Goal: Task Accomplishment & Management: Manage account settings

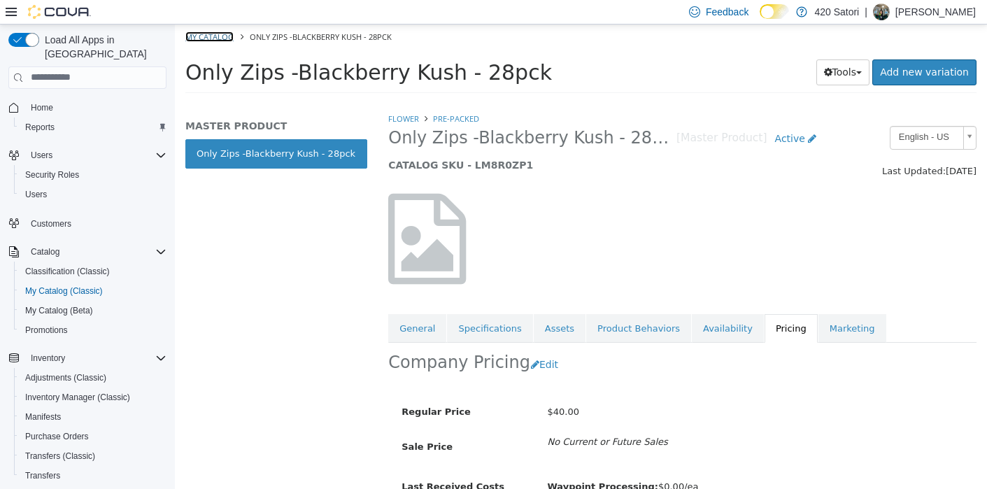
click at [216, 31] on link "My Catalog" at bounding box center [209, 36] width 48 height 10
select select "**********"
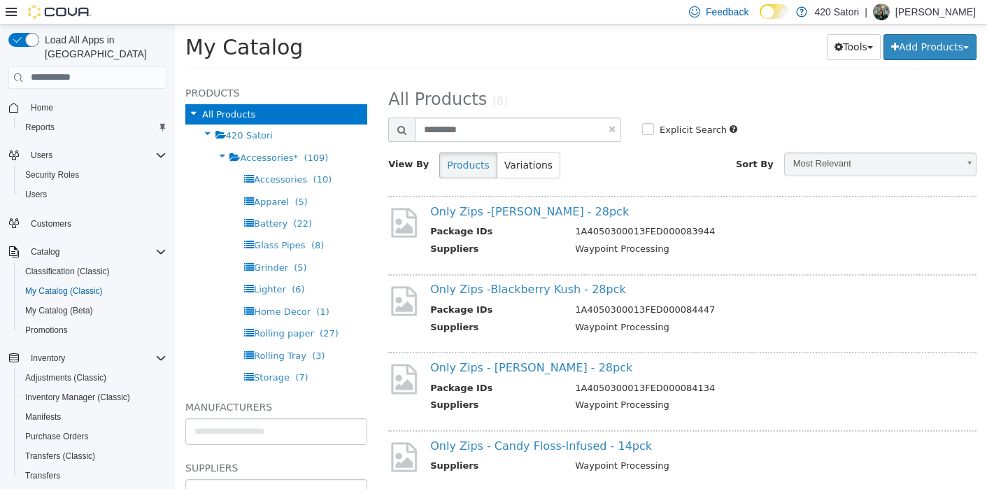
scroll to position [10, 0]
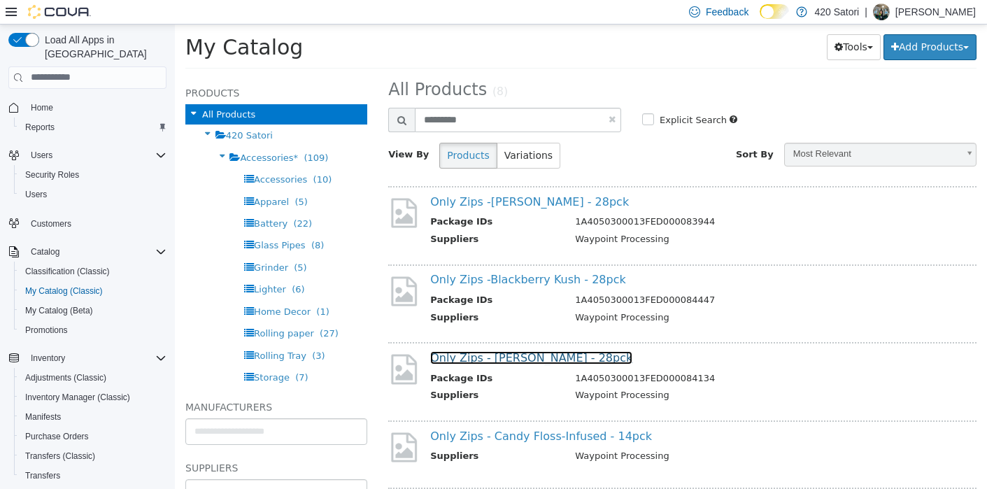
click at [572, 352] on link "Only Zips - Berry Gelato - 28pck" at bounding box center [531, 356] width 202 height 13
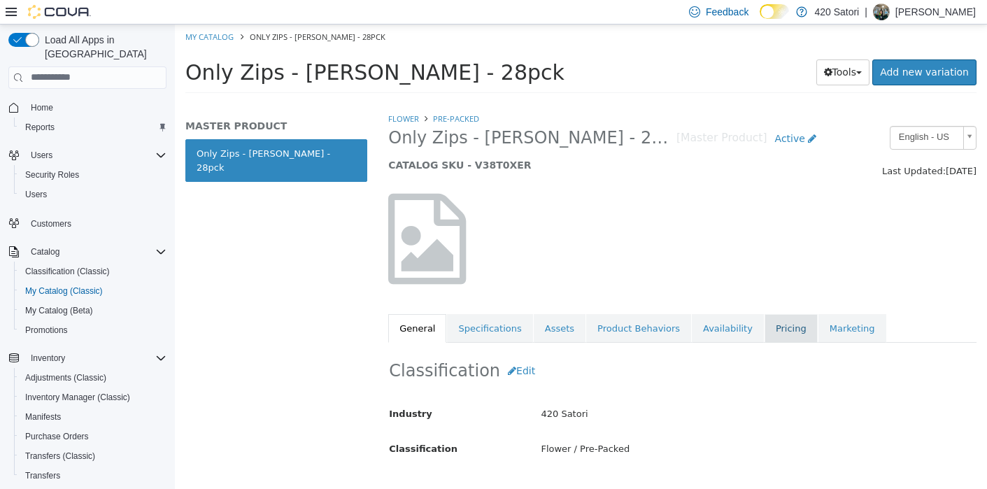
click at [778, 333] on link "Pricing" at bounding box center [790, 327] width 53 height 29
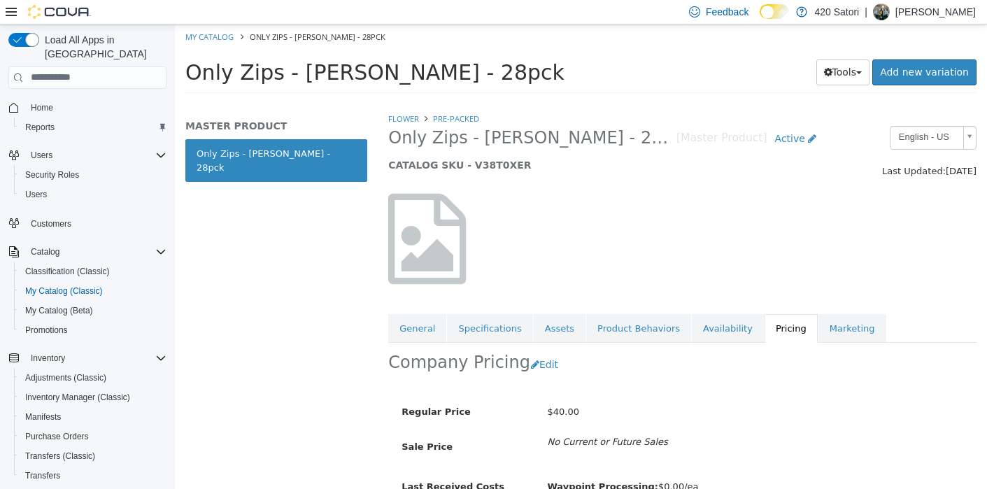
click at [634, 171] on div "Only Zips - Berry Gelato - 28pck [Master Product] Active CATALOG SKU - V38T0XER" at bounding box center [606, 151] width 457 height 53
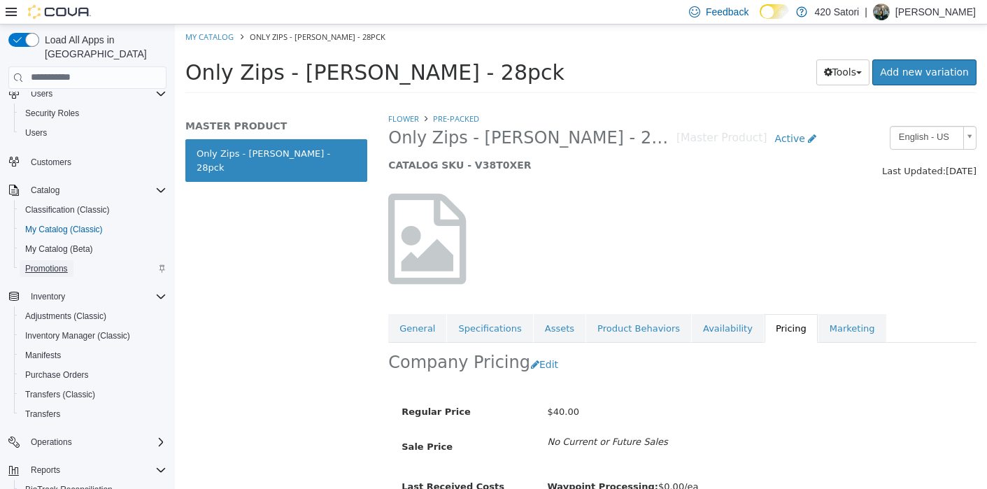
click at [73, 260] on link "Promotions" at bounding box center [47, 268] width 54 height 17
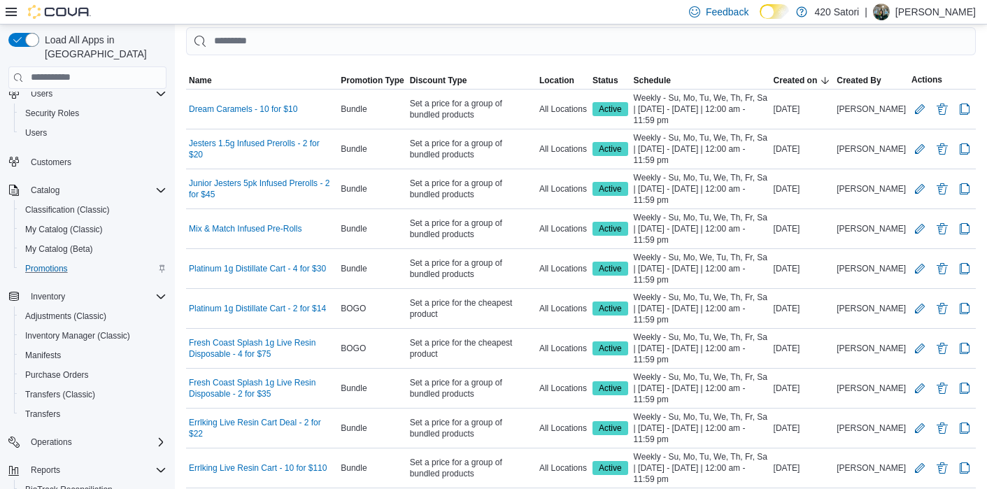
scroll to position [68, 0]
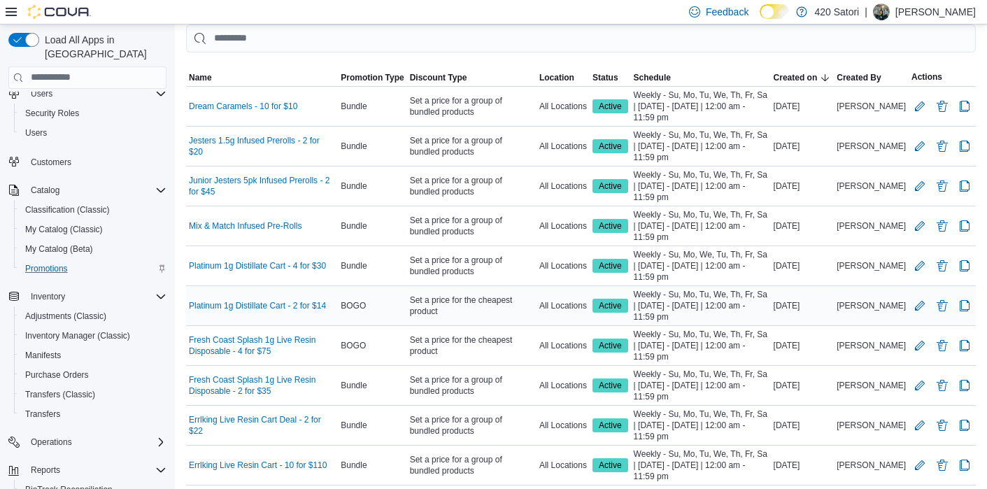
click at [943, 313] on div at bounding box center [941, 305] width 67 height 22
click at [942, 307] on button "Delete Promotion" at bounding box center [942, 305] width 17 height 17
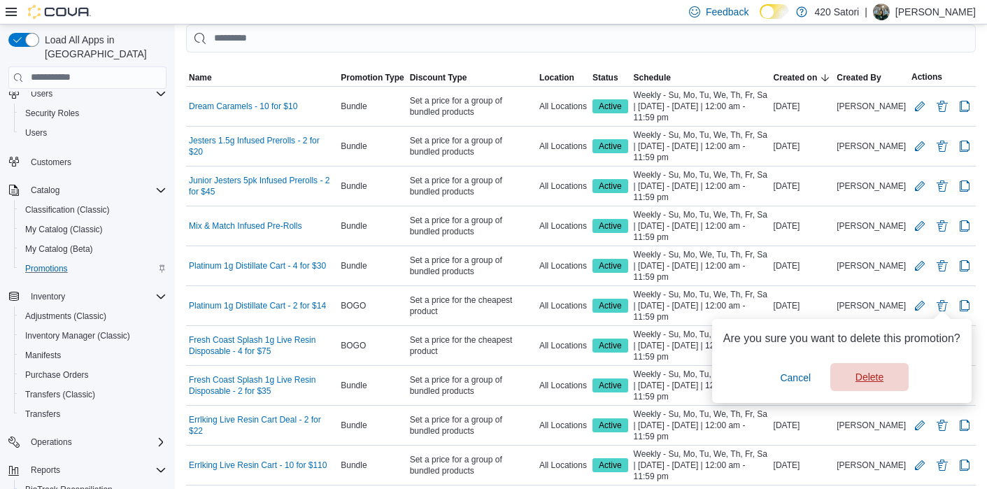
click at [882, 382] on span "Delete" at bounding box center [869, 377] width 28 height 14
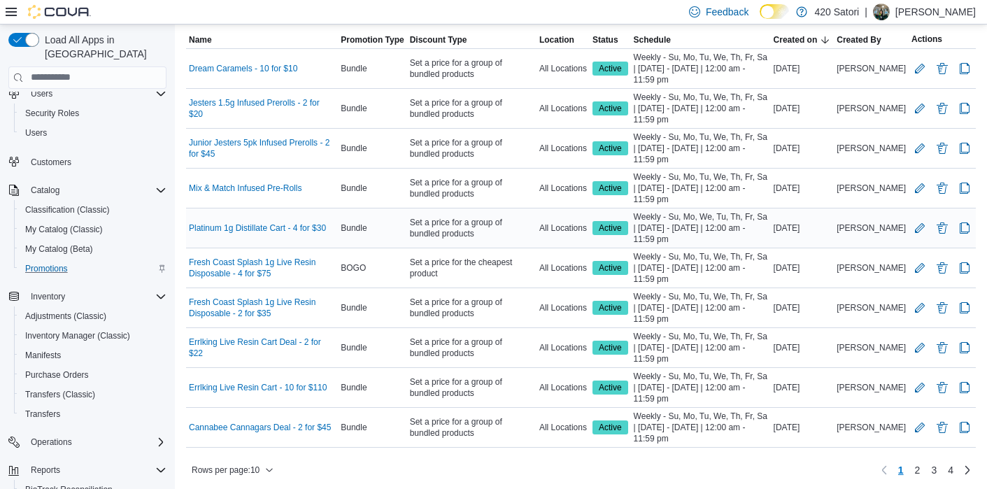
scroll to position [108, 0]
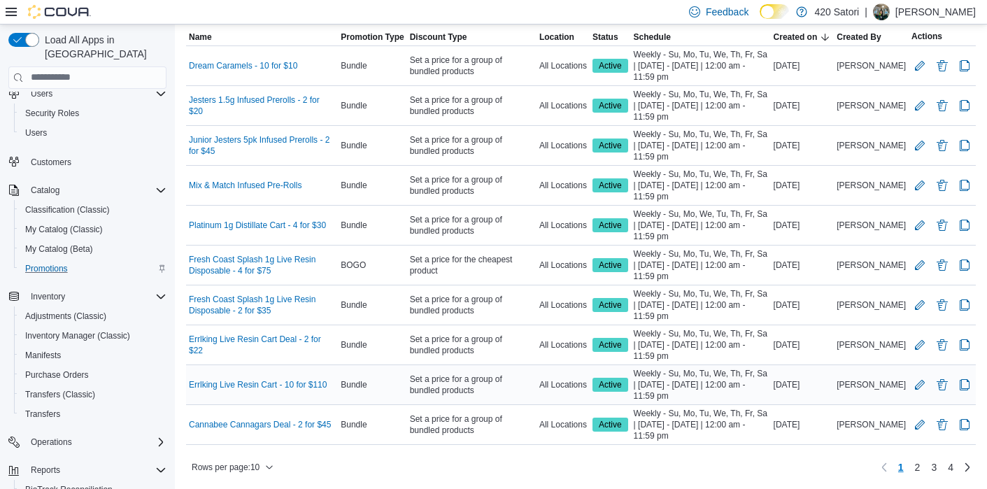
click at [622, 384] on span "Active" at bounding box center [610, 384] width 23 height 13
click at [922, 386] on button "Edit Promotion" at bounding box center [919, 384] width 17 height 17
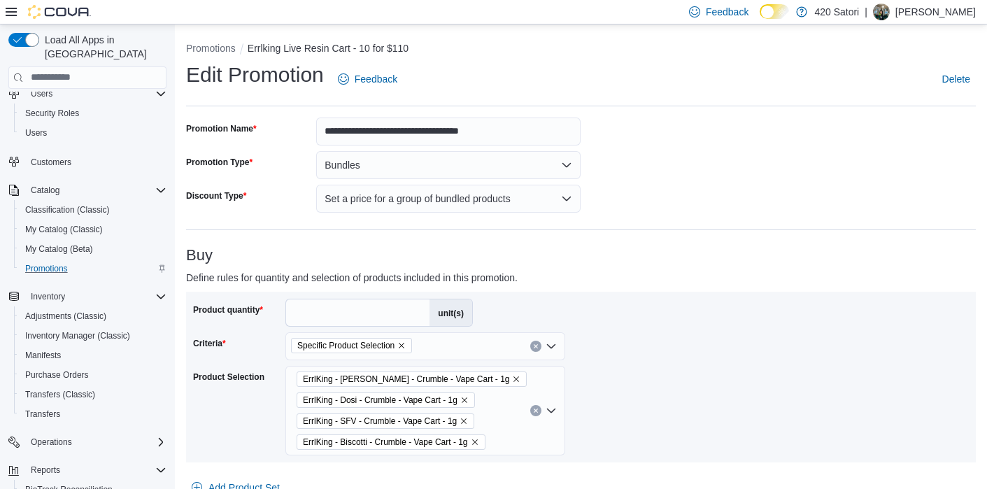
scroll to position [762, 0]
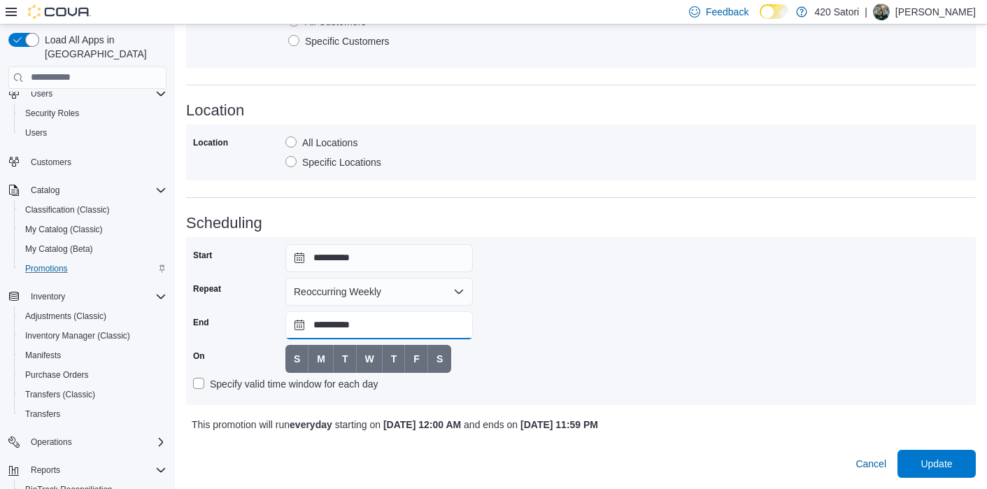
click at [390, 326] on input "**********" at bounding box center [378, 325] width 187 height 28
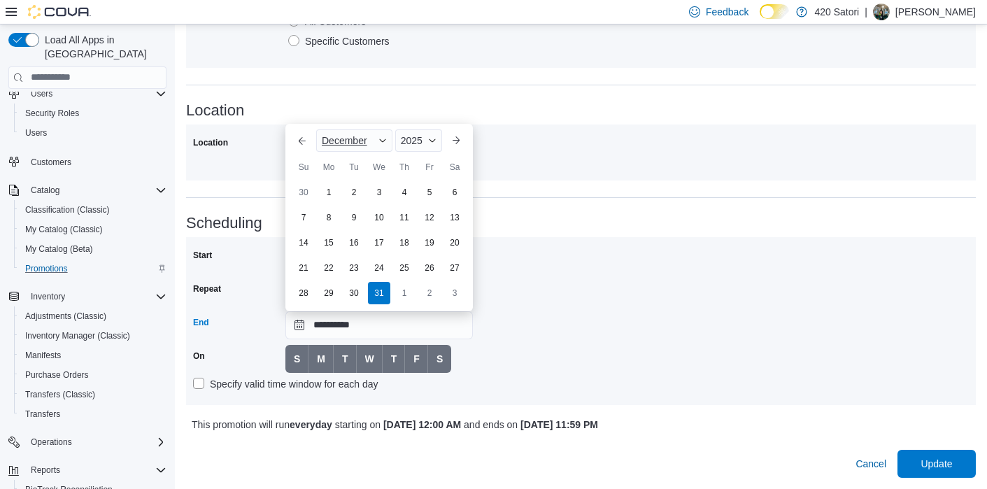
click at [371, 145] on div "December" at bounding box center [354, 140] width 76 height 22
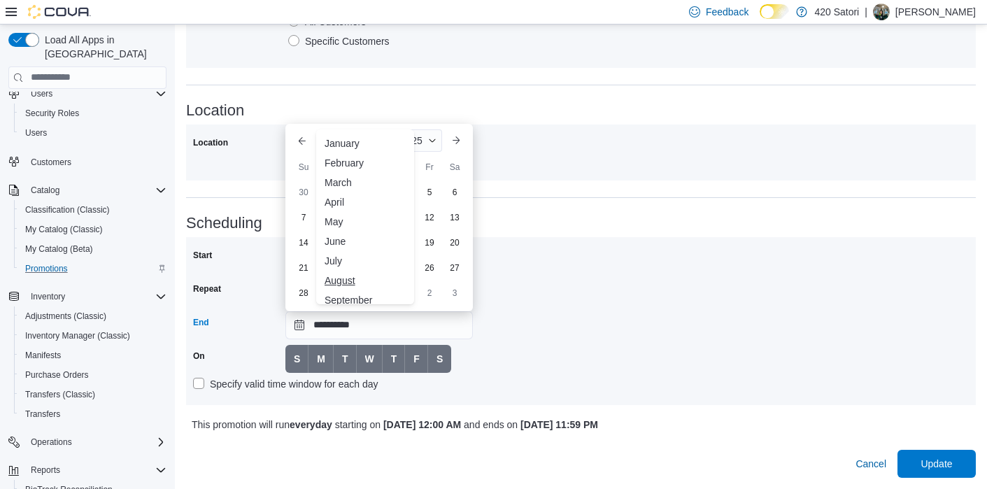
scroll to position [16, 0]
click at [361, 279] on div "September" at bounding box center [365, 284] width 92 height 17
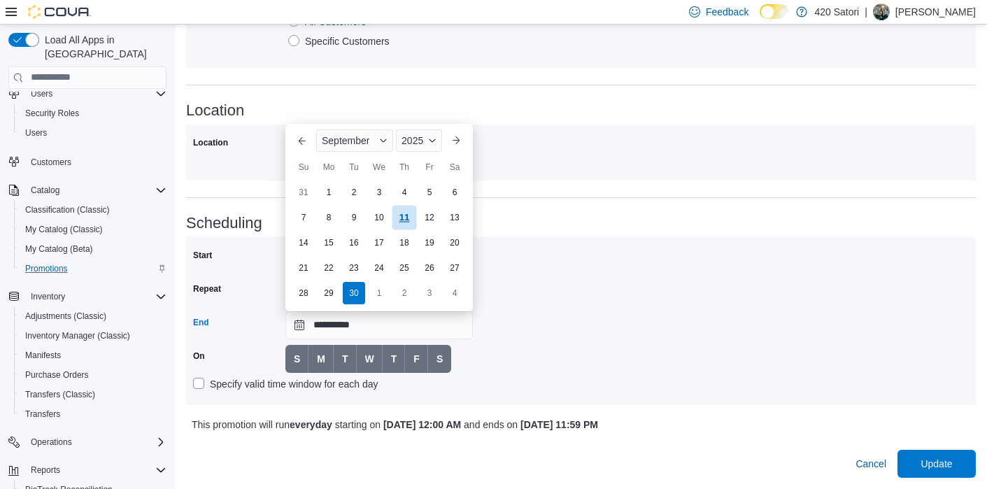
click at [404, 211] on div "11" at bounding box center [404, 217] width 24 height 24
type input "**********"
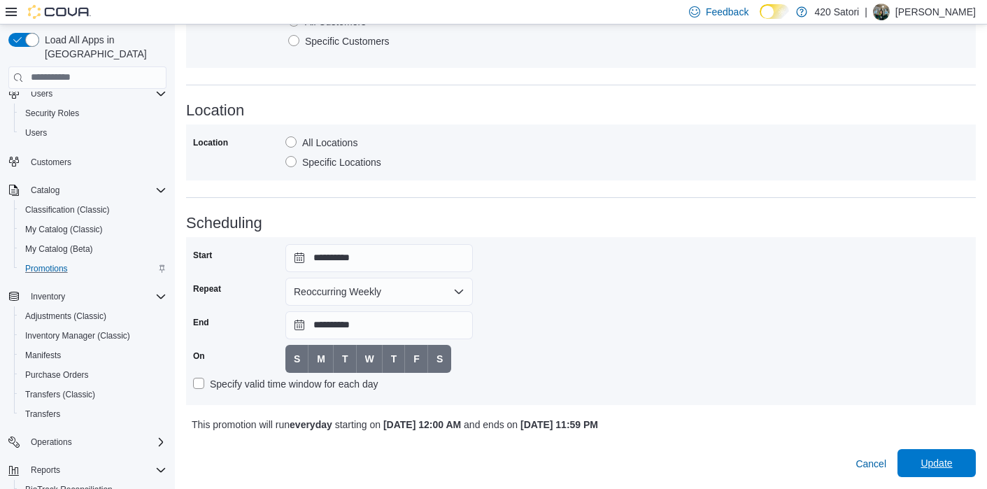
click at [934, 469] on span "Update" at bounding box center [935, 463] width 31 height 14
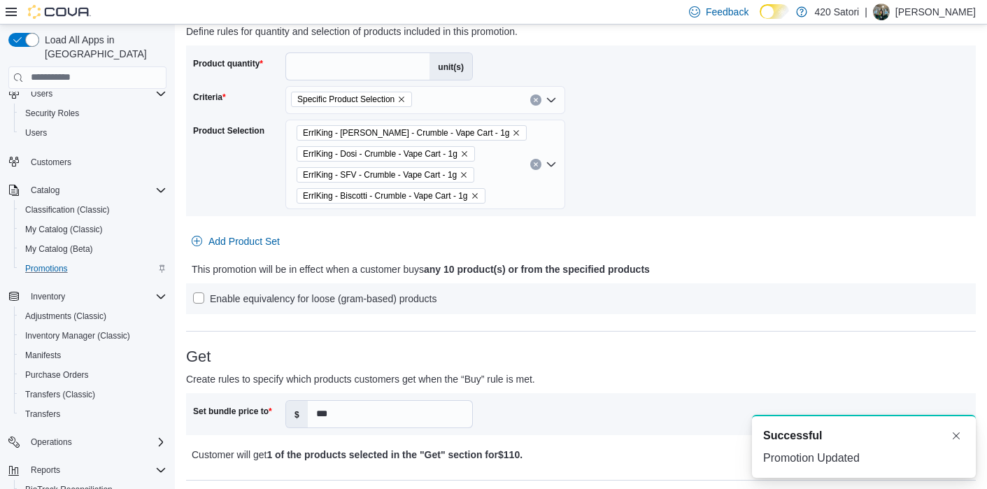
scroll to position [0, 0]
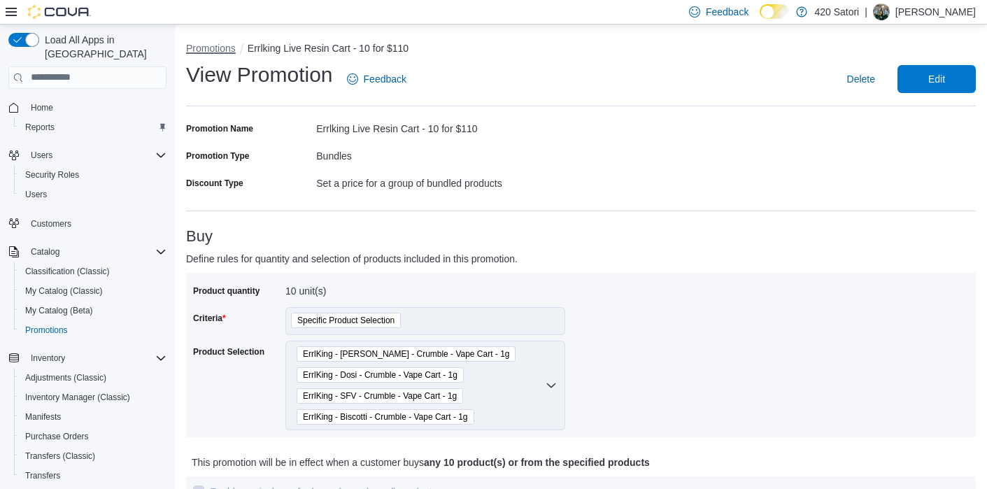
click at [216, 43] on button "Promotions" at bounding box center [211, 48] width 50 height 11
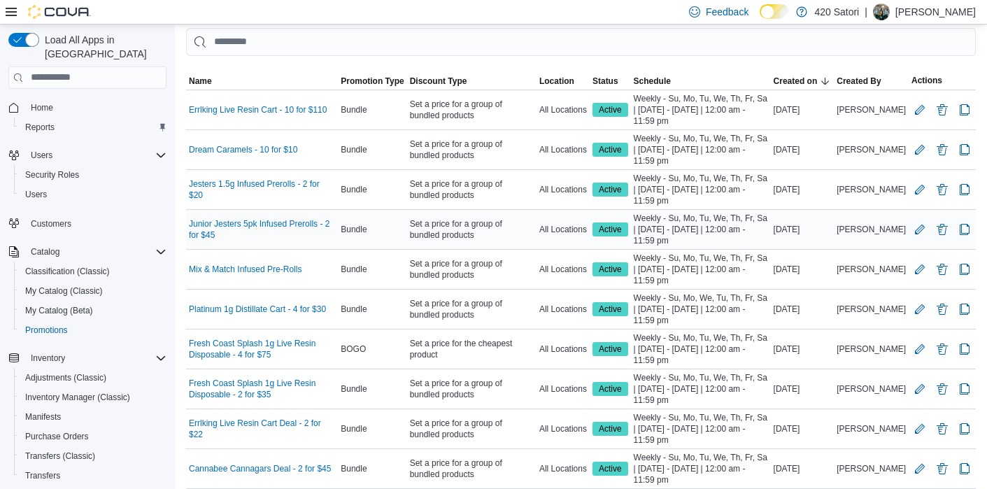
scroll to position [108, 0]
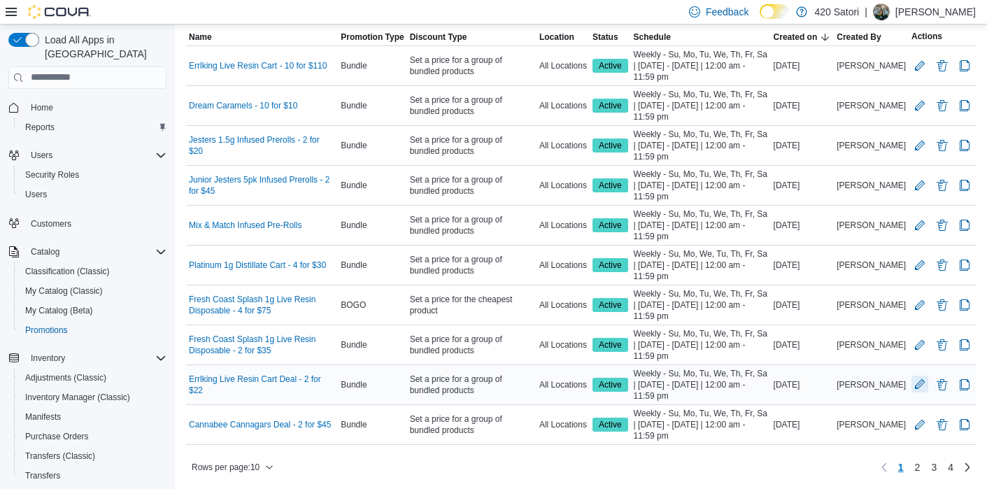
click at [918, 385] on button "Edit Promotion" at bounding box center [919, 384] width 17 height 17
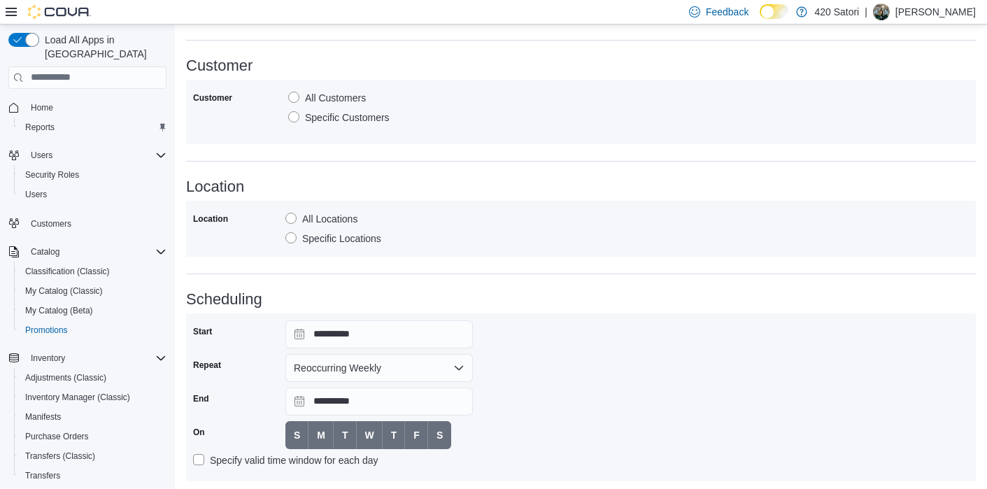
scroll to position [762, 0]
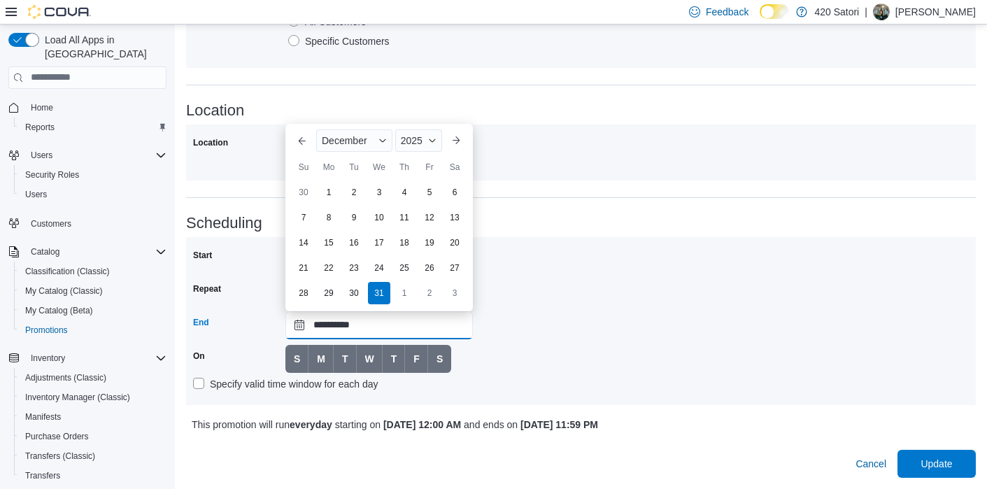
click at [385, 332] on input "**********" at bounding box center [378, 325] width 187 height 28
click at [380, 146] on div "December" at bounding box center [354, 140] width 76 height 22
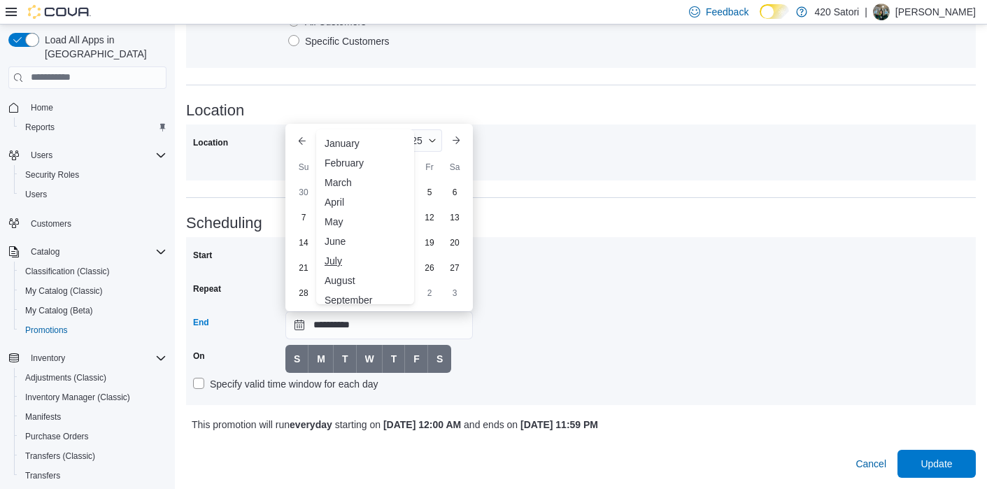
scroll to position [69, 0]
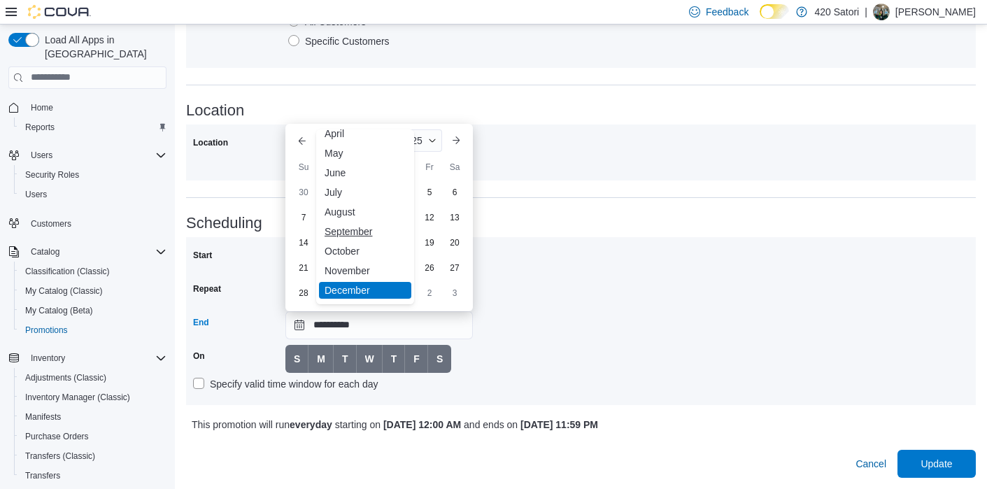
click at [359, 238] on div "September" at bounding box center [365, 231] width 92 height 17
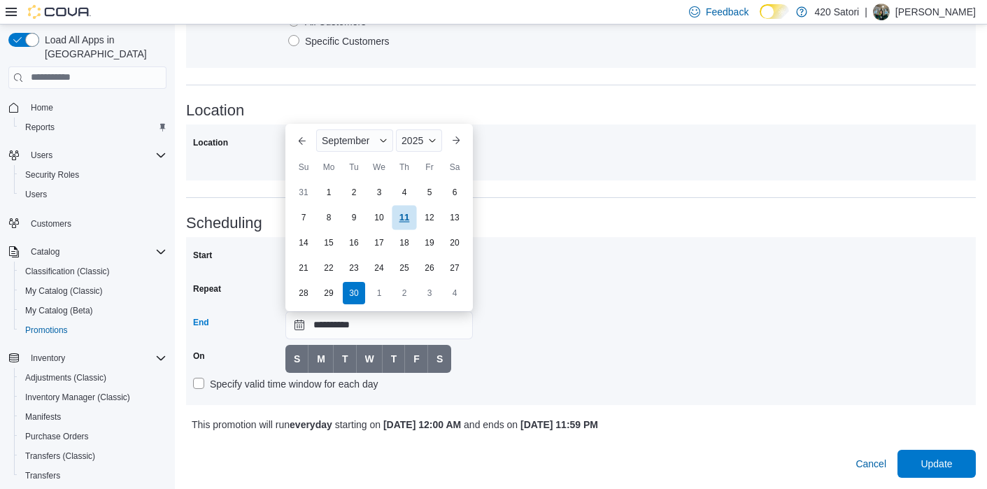
click at [396, 215] on div "11" at bounding box center [404, 217] width 24 height 24
type input "**********"
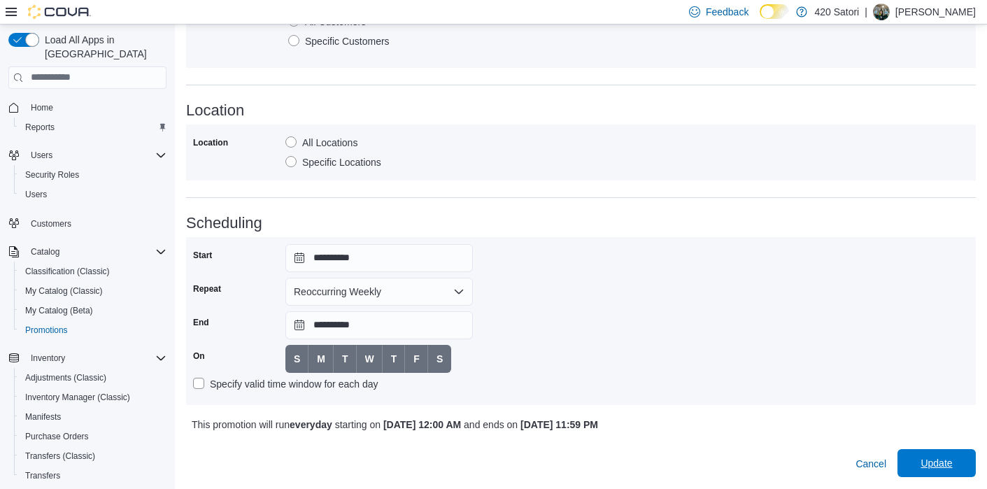
click at [941, 465] on span "Update" at bounding box center [935, 463] width 31 height 14
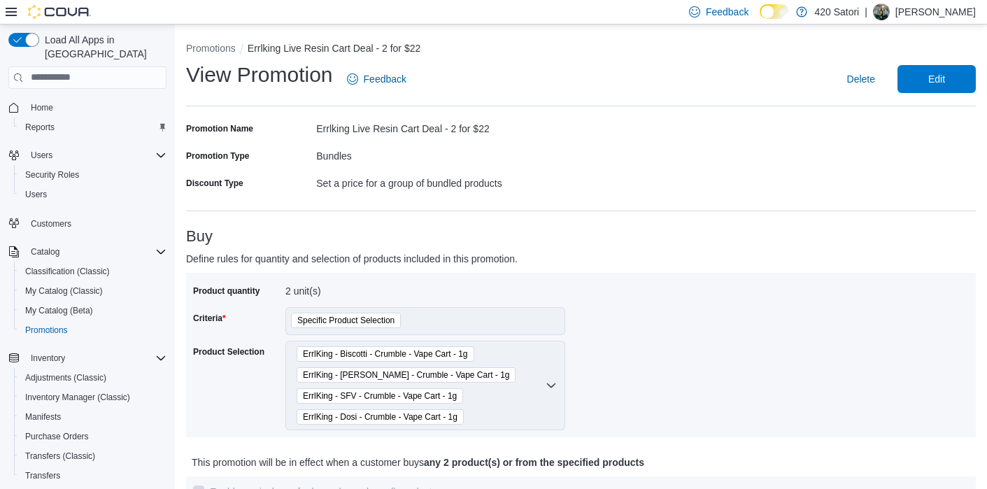
click at [201, 50] on button "Promotions" at bounding box center [211, 48] width 50 height 11
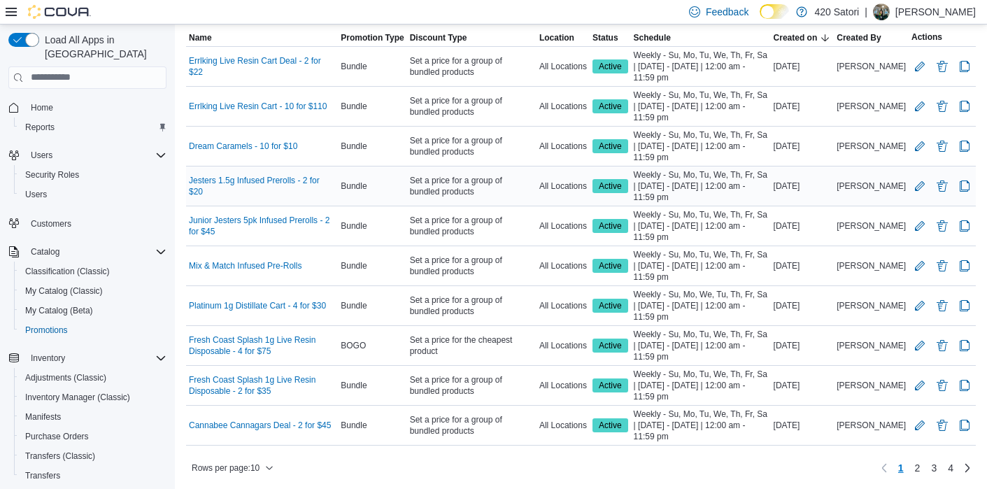
scroll to position [108, 0]
click at [918, 467] on link "2" at bounding box center [917, 467] width 17 height 22
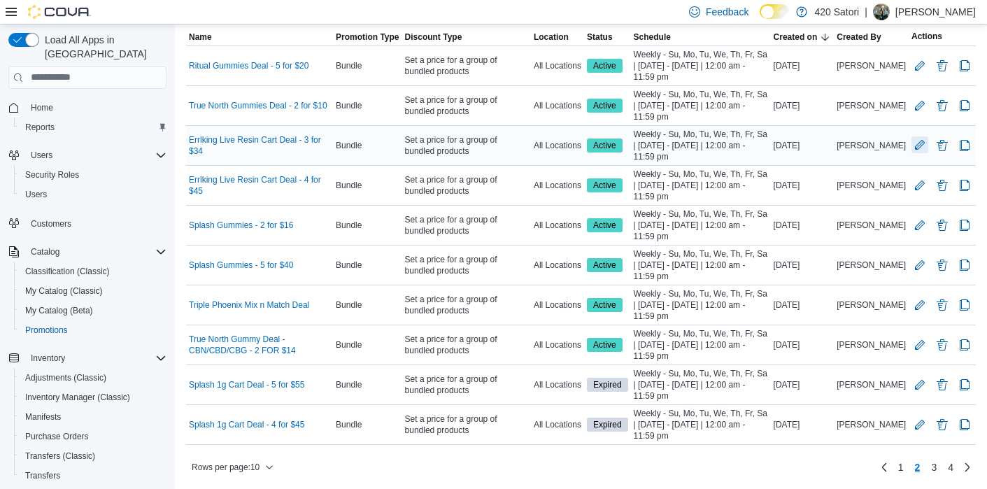
click at [924, 145] on button "Edit Promotion" at bounding box center [919, 144] width 17 height 17
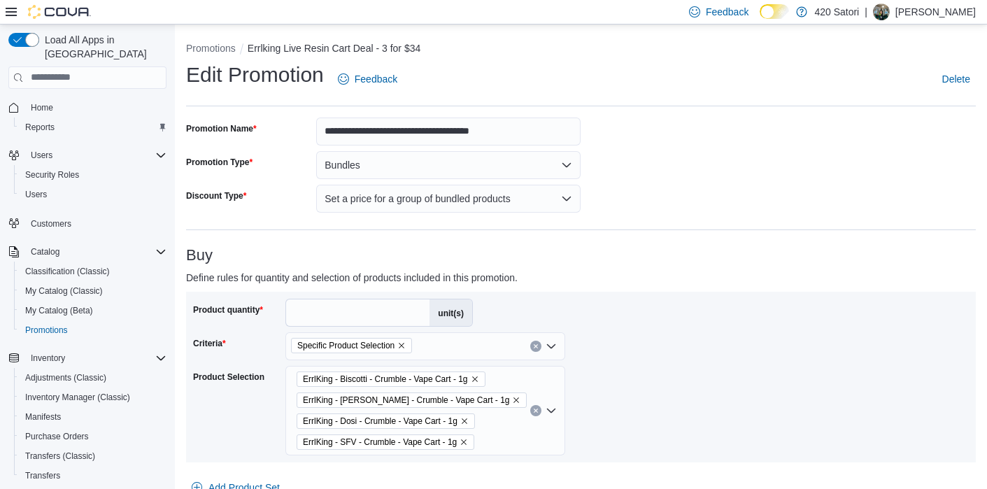
click at [710, 273] on p "Define rules for quantity and selection of products included in this promotion." at bounding box center [482, 277] width 592 height 17
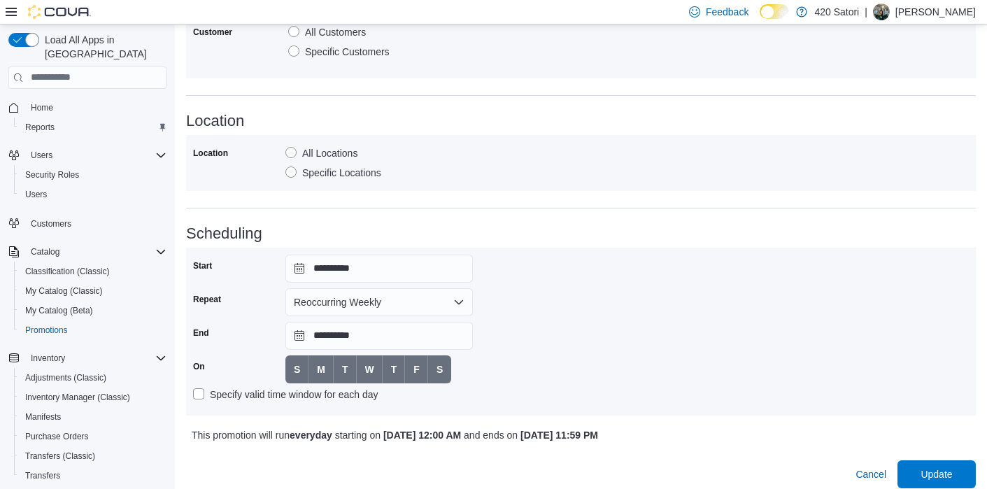
scroll to position [762, 0]
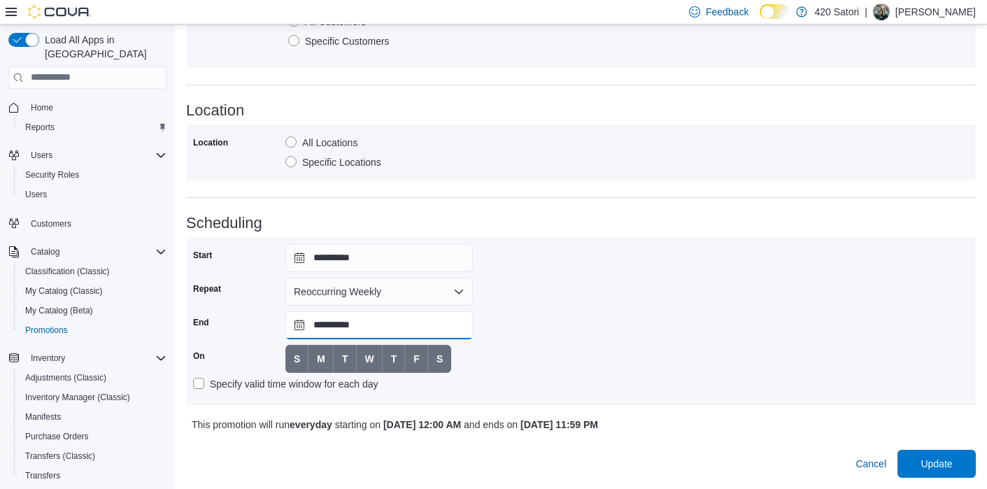
click at [447, 328] on input "**********" at bounding box center [378, 325] width 187 height 28
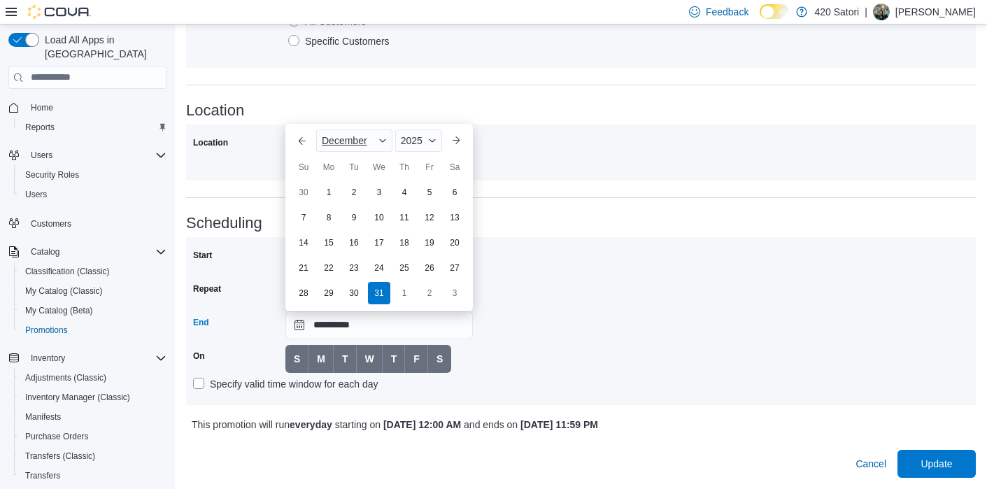
click at [378, 140] on span "Button. Open the month selector. December is currently selected." at bounding box center [382, 140] width 8 height 8
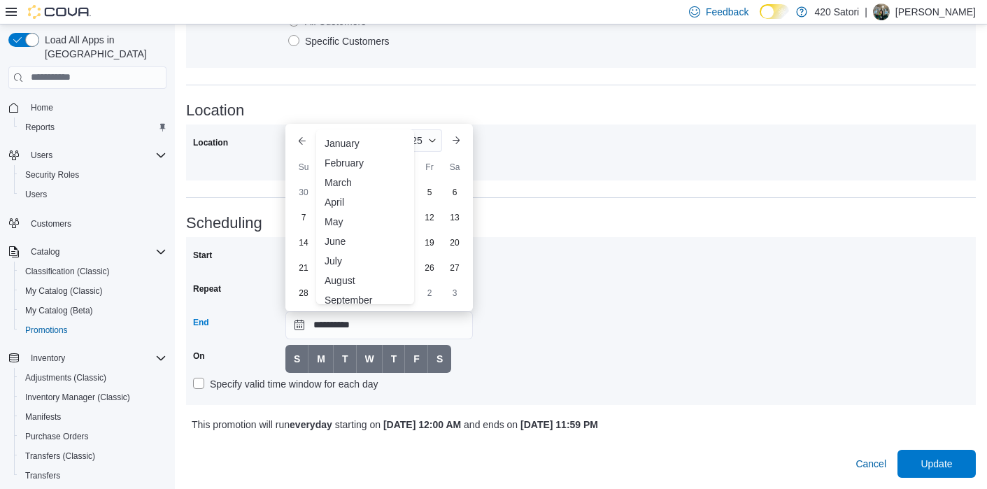
click at [365, 299] on div "September" at bounding box center [365, 300] width 92 height 17
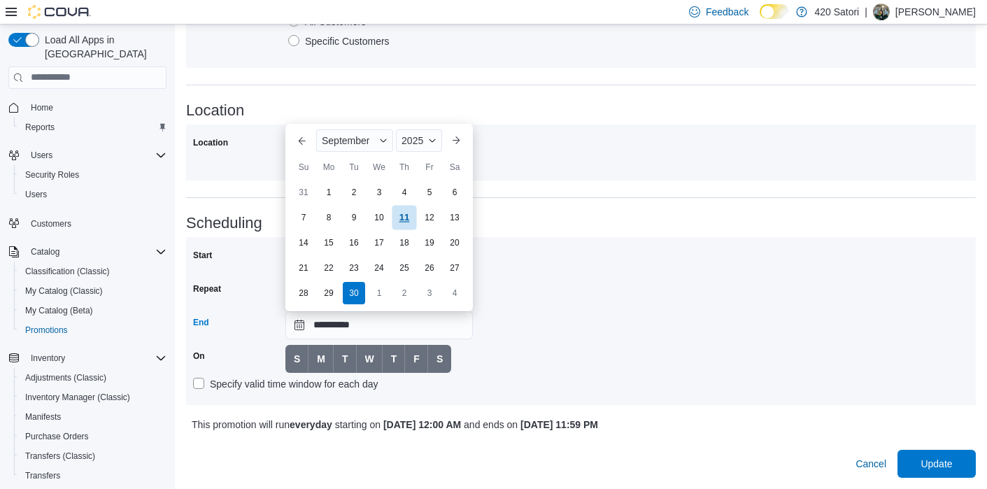
click at [406, 217] on div "11" at bounding box center [404, 217] width 24 height 24
type input "**********"
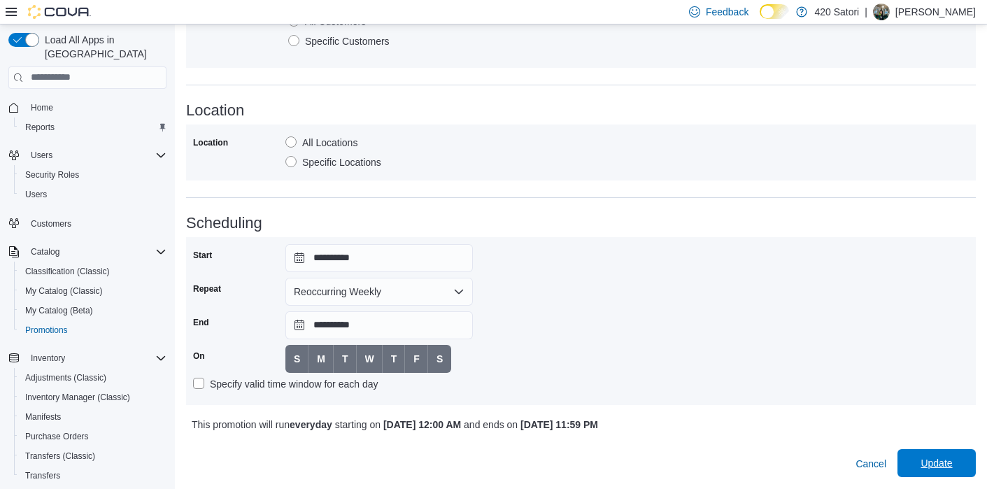
click at [935, 473] on span "Update" at bounding box center [937, 463] width 62 height 28
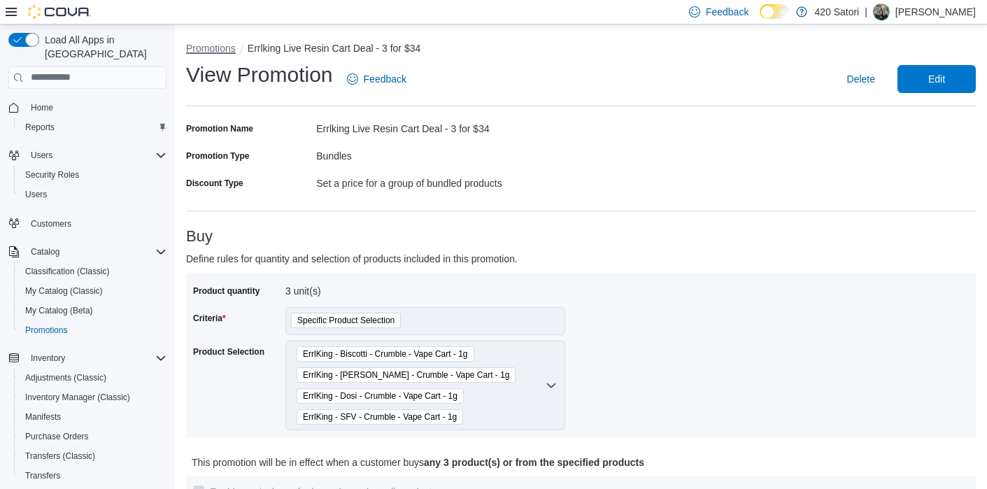
click at [235, 51] on button "Promotions" at bounding box center [211, 48] width 50 height 11
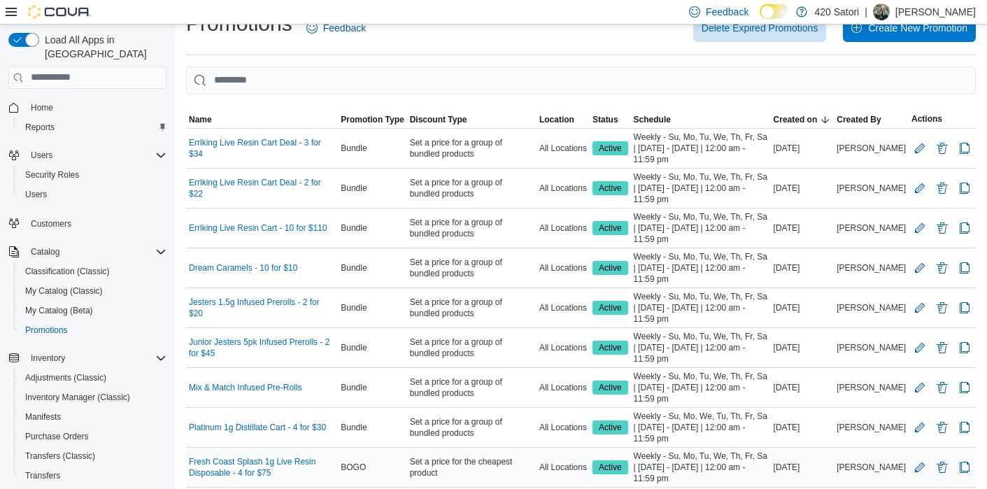
scroll to position [108, 0]
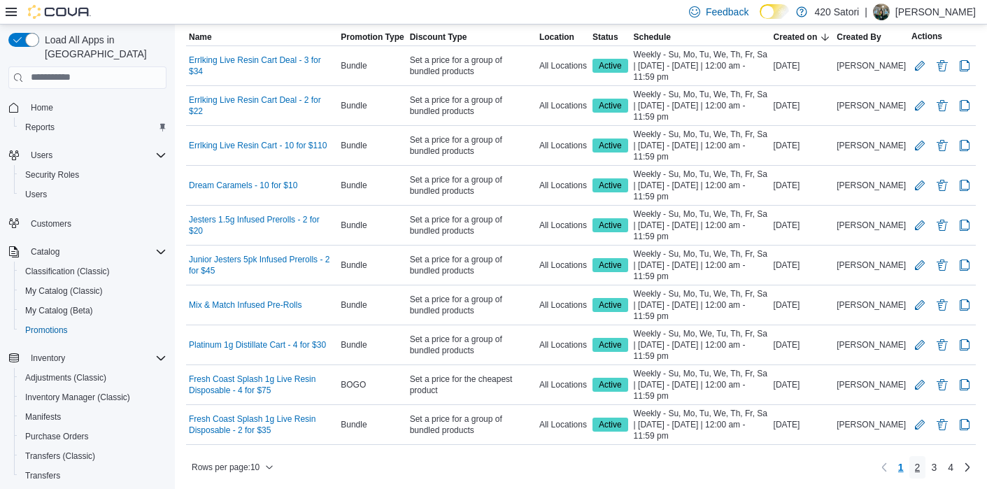
click at [916, 463] on span "2" at bounding box center [918, 467] width 6 height 14
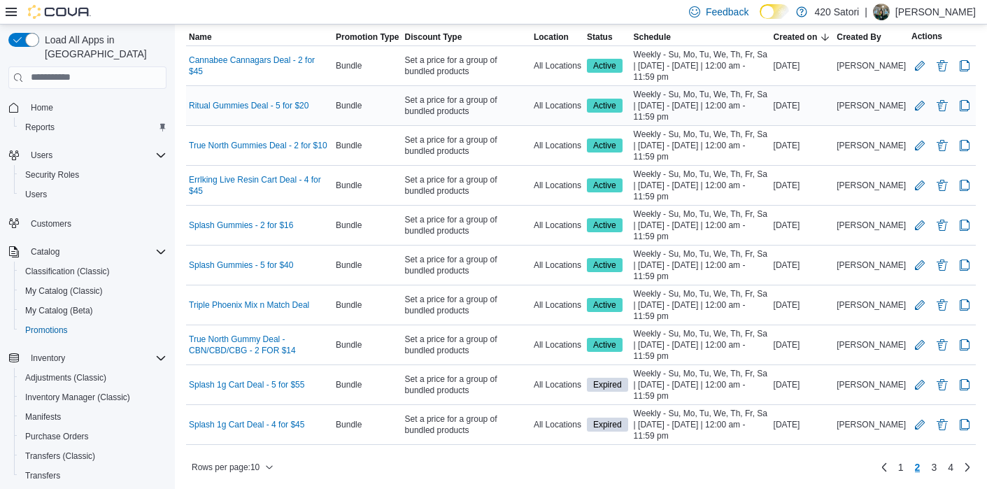
click at [301, 98] on div "Ritual Gummies Deal - 5 for $20" at bounding box center [259, 105] width 147 height 17
click at [920, 105] on button "Edit Promotion" at bounding box center [919, 105] width 17 height 17
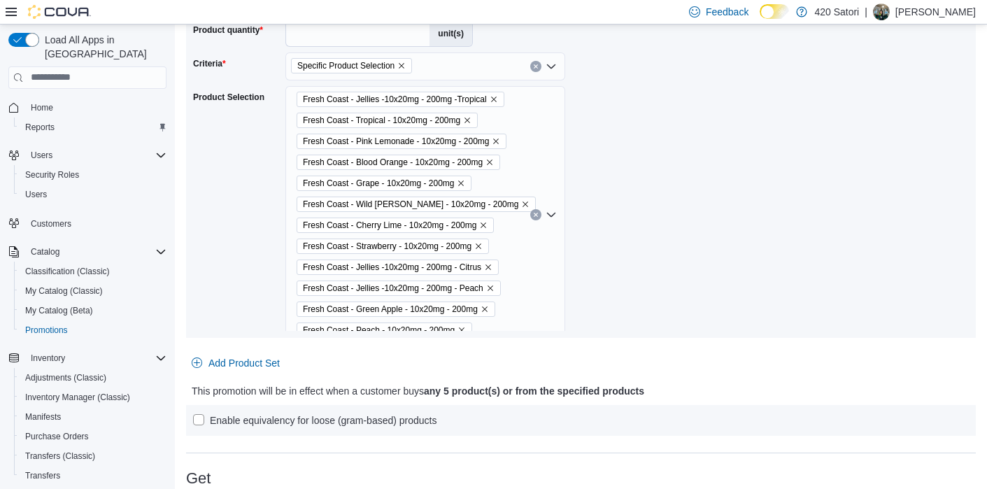
scroll to position [304, 0]
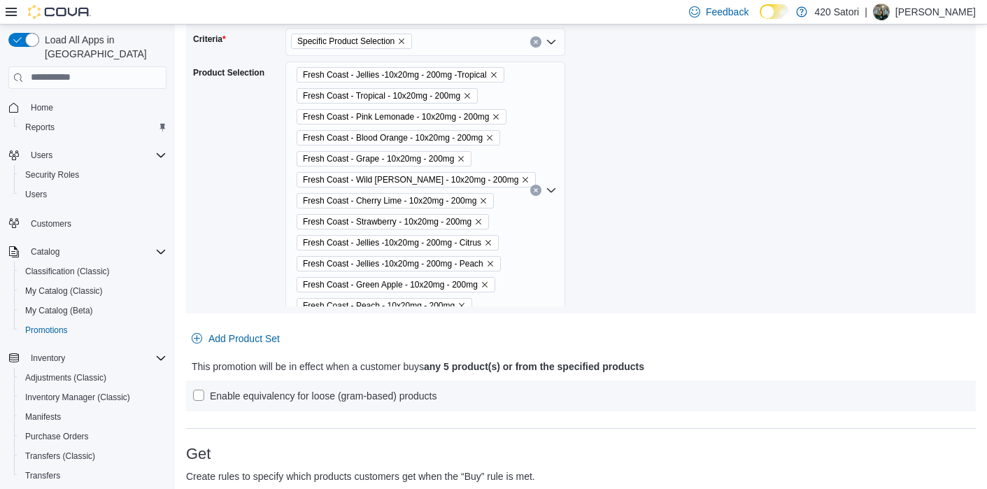
click at [538, 224] on div "Fresh Coast - Jellies -10x20mg - 200mg -Tropical Fresh Coast - Tropical - 10x20…" at bounding box center [425, 190] width 280 height 257
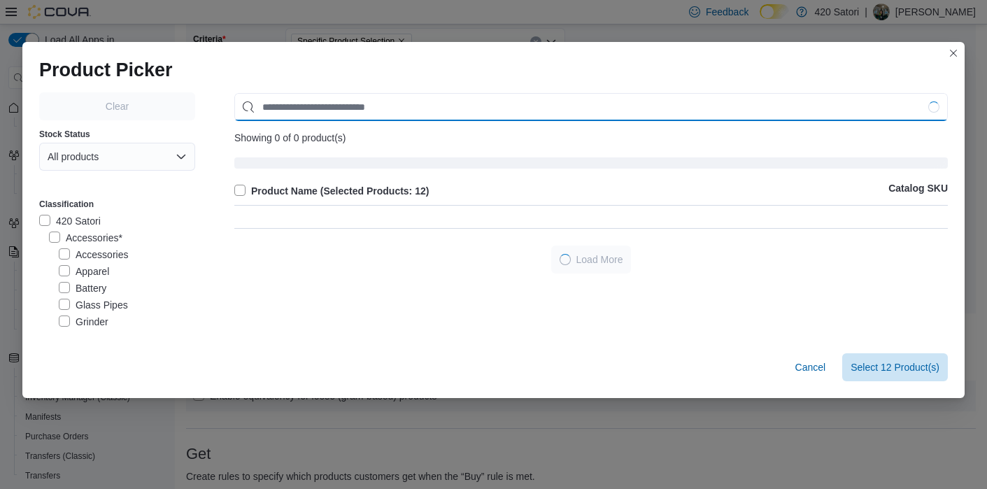
click at [504, 110] on input "Use aria labels when no actual label is in use" at bounding box center [590, 107] width 713 height 28
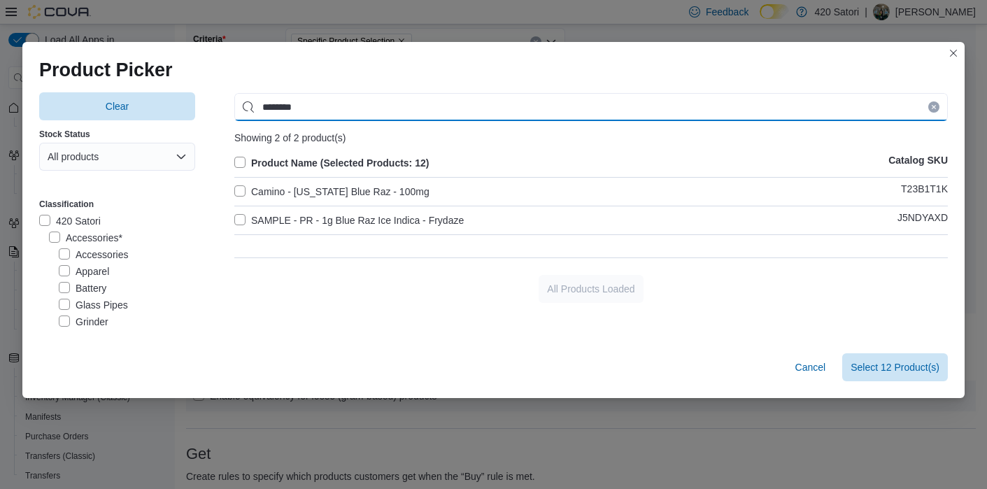
drag, startPoint x: 385, startPoint y: 113, endPoint x: 324, endPoint y: 111, distance: 60.2
click at [324, 111] on input "********" at bounding box center [590, 107] width 713 height 28
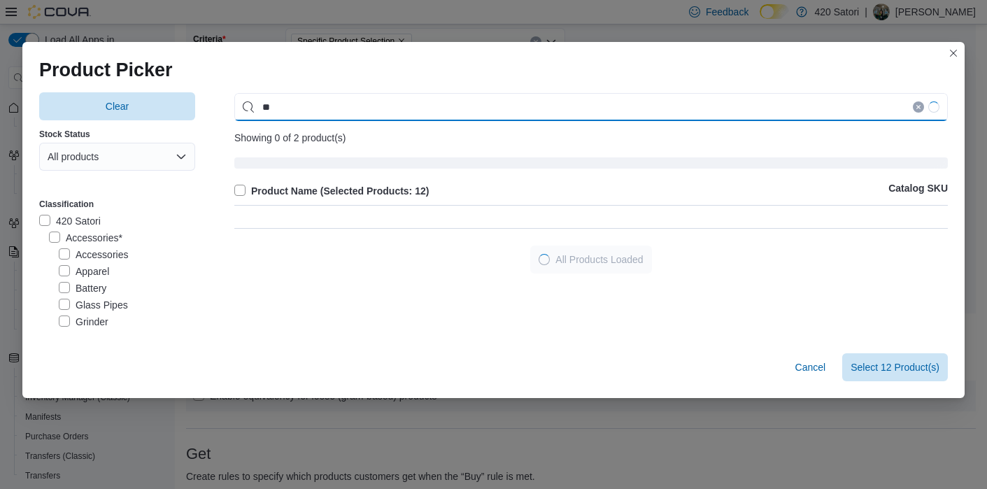
type input "*"
type input "**********"
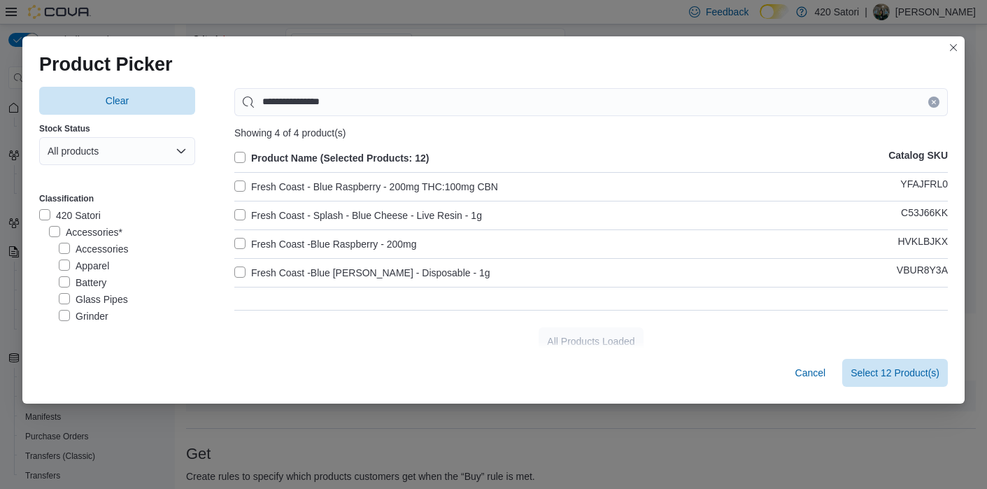
click at [372, 245] on label "Fresh Coast -Blue Raspberry - 200mg" at bounding box center [325, 244] width 183 height 17
click at [878, 378] on span "Select 13 Product(s)" at bounding box center [894, 372] width 89 height 14
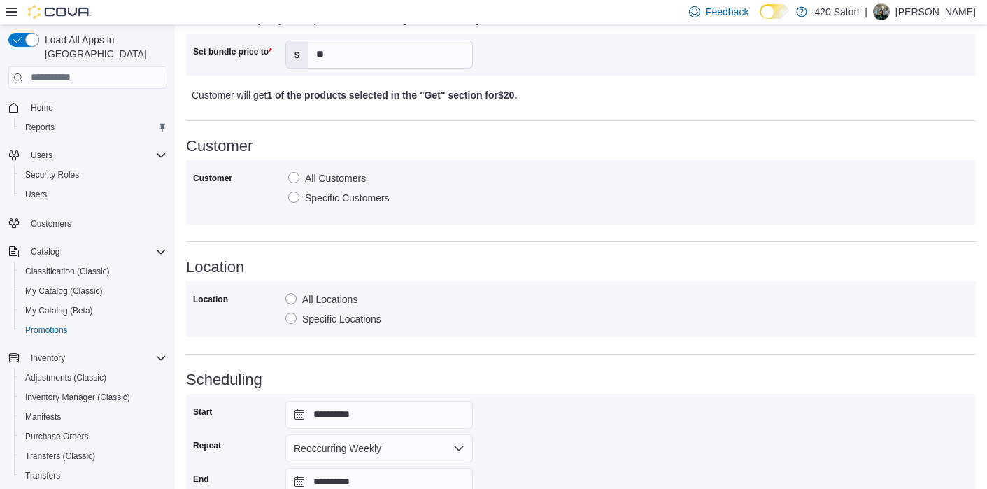
scroll to position [918, 0]
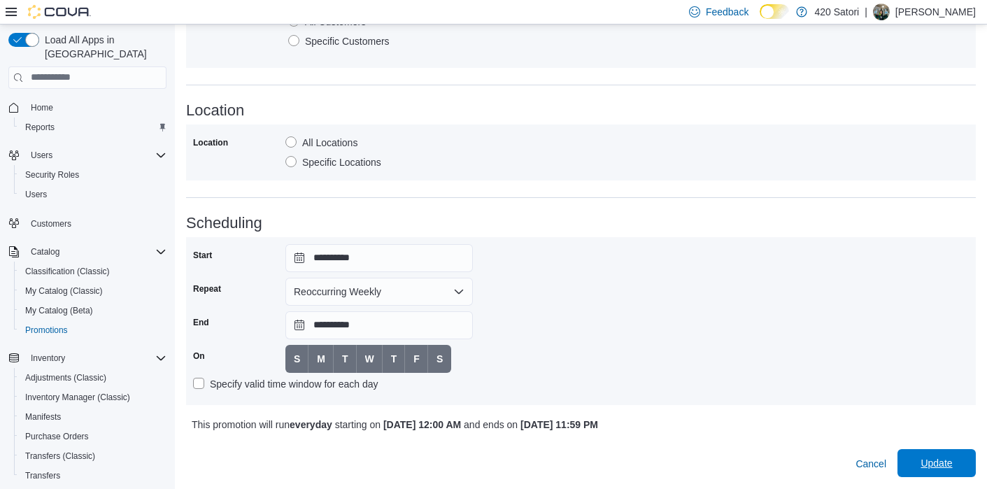
click at [951, 451] on span "Update" at bounding box center [937, 463] width 62 height 28
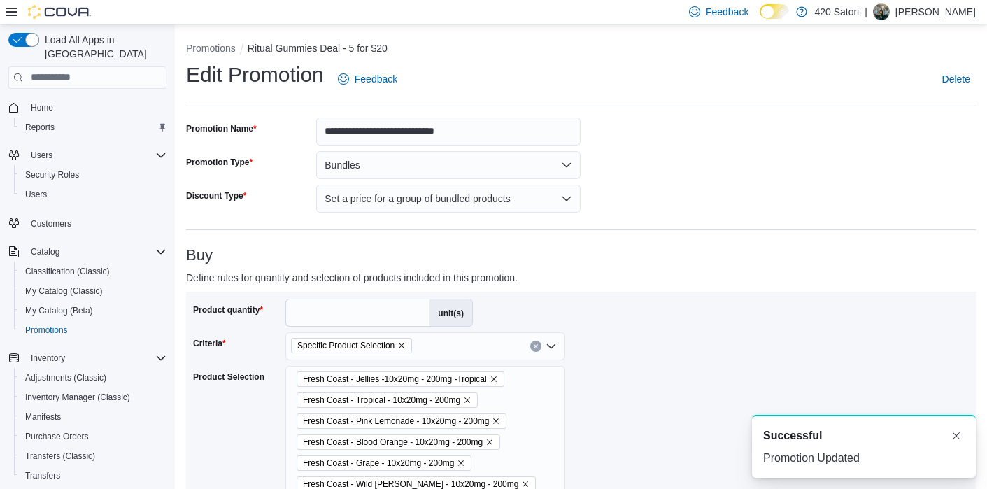
scroll to position [0, 0]
